Goal: Information Seeking & Learning: Learn about a topic

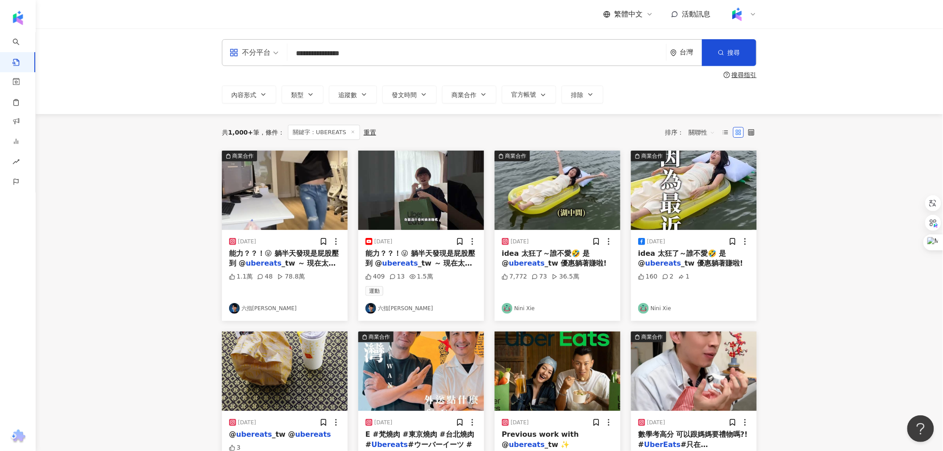
type input "**********"
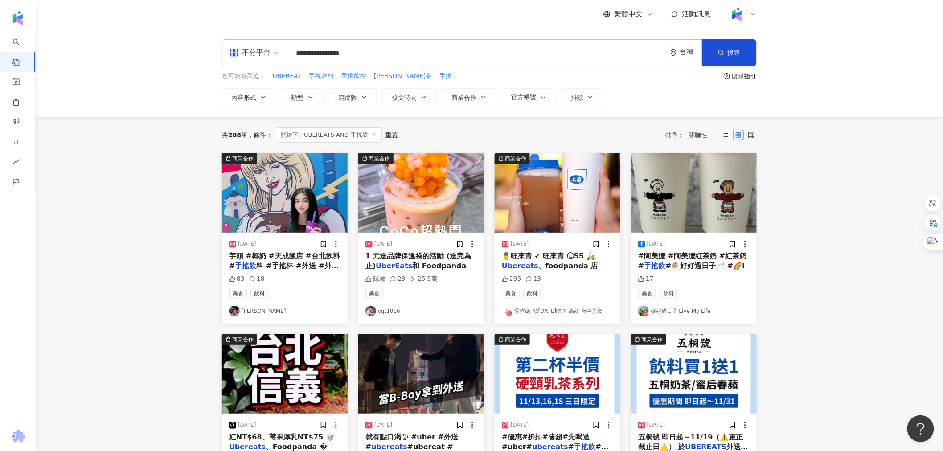
click at [695, 129] on span "關聯性" at bounding box center [701, 135] width 27 height 14
click at [705, 164] on div "互動數" at bounding box center [703, 169] width 25 height 10
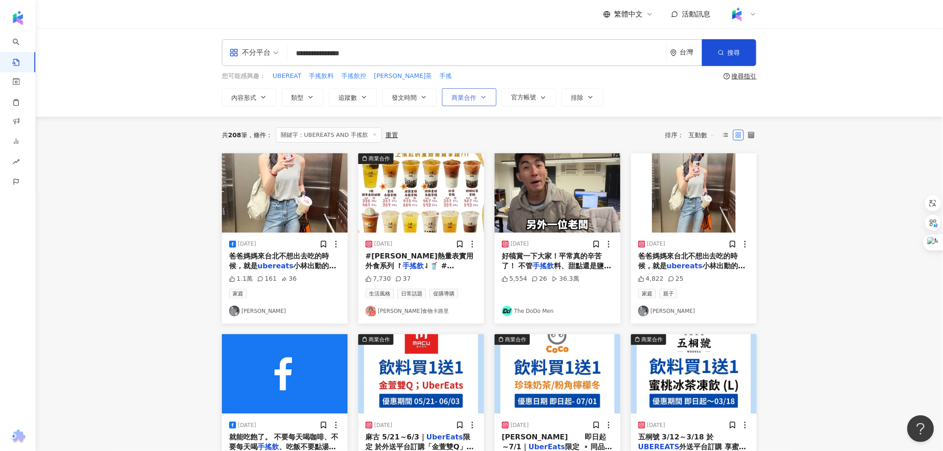
click at [469, 88] on button "商業合作" at bounding box center [469, 97] width 54 height 18
click at [471, 146] on span "商業合作內容" at bounding box center [480, 150] width 45 height 10
click at [223, 214] on img "button" at bounding box center [285, 192] width 126 height 79
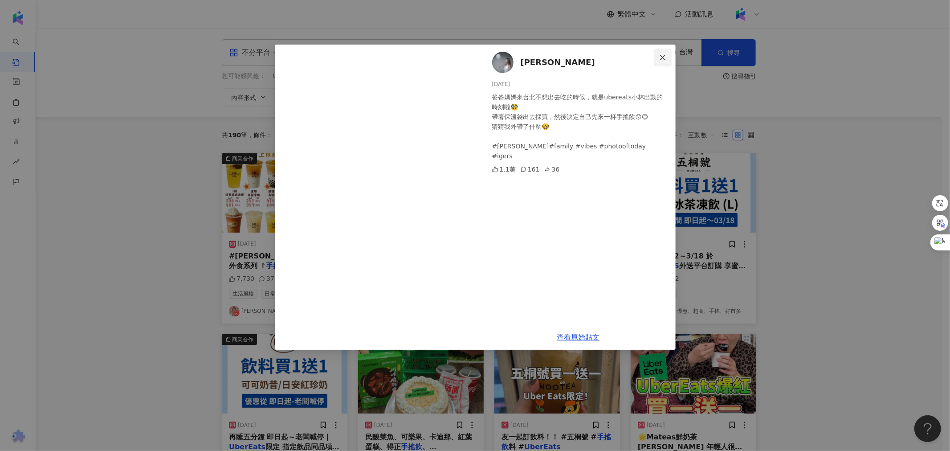
click at [665, 55] on icon "close" at bounding box center [662, 56] width 5 height 5
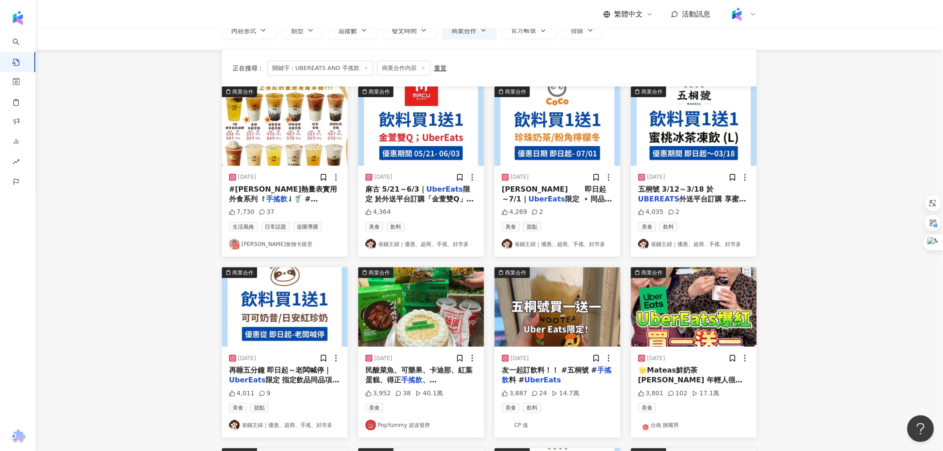
scroll to position [99, 0]
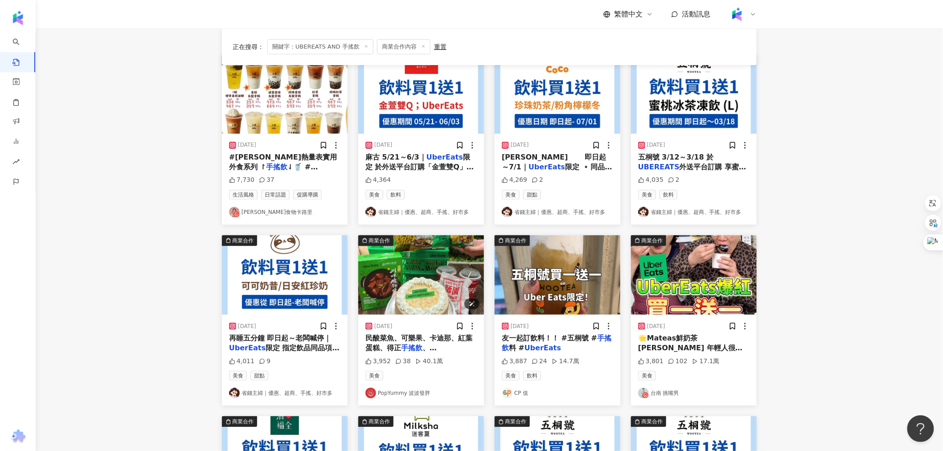
click at [433, 290] on img "button" at bounding box center [421, 274] width 126 height 79
